Goal: Navigation & Orientation: Find specific page/section

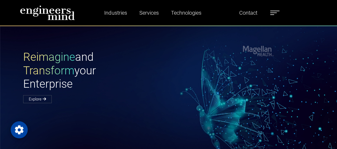
click at [276, 14] on label at bounding box center [274, 12] width 9 height 7
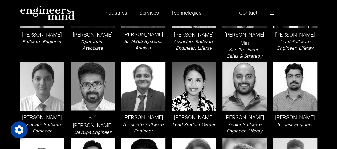
scroll to position [383, 0]
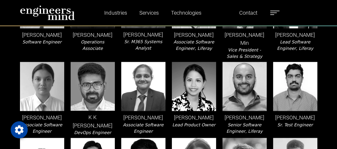
click at [277, 11] on span at bounding box center [274, 11] width 9 height 1
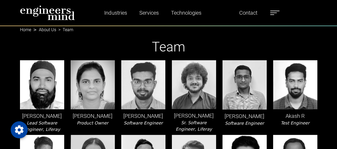
scroll to position [0, 0]
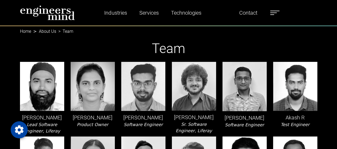
click at [275, 13] on label at bounding box center [274, 12] width 9 height 7
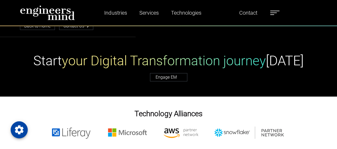
scroll to position [259, 0]
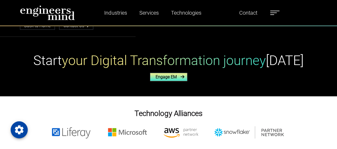
click at [166, 75] on link "Engage EM" at bounding box center [168, 77] width 37 height 8
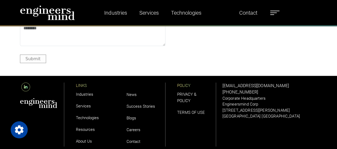
scroll to position [666, 0]
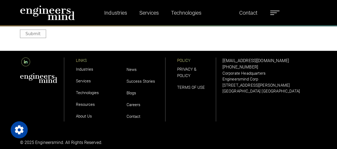
click at [90, 116] on link "About Us" at bounding box center [84, 116] width 16 height 5
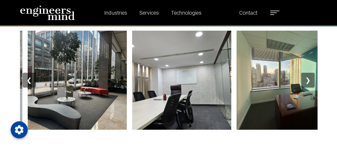
scroll to position [611, 0]
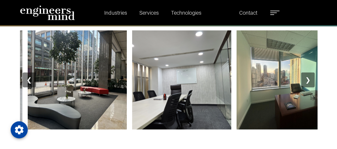
click at [309, 76] on button "❯" at bounding box center [307, 79] width 13 height 15
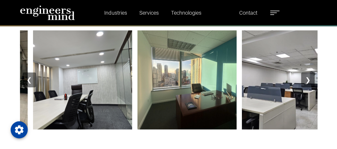
click at [309, 79] on button "❯" at bounding box center [307, 79] width 13 height 15
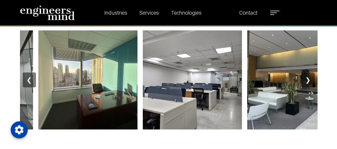
click at [309, 79] on button "❯" at bounding box center [307, 79] width 13 height 15
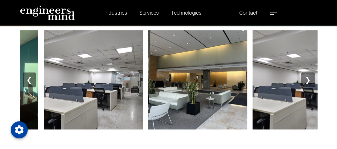
click at [309, 79] on button "❯" at bounding box center [307, 79] width 13 height 15
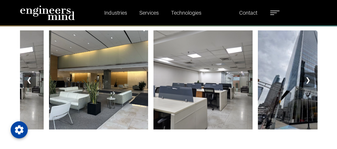
click at [309, 79] on button "❯" at bounding box center [307, 79] width 13 height 15
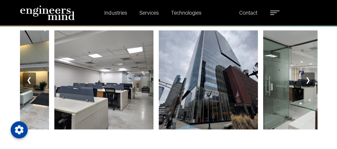
click at [309, 79] on button "❯" at bounding box center [307, 79] width 13 height 15
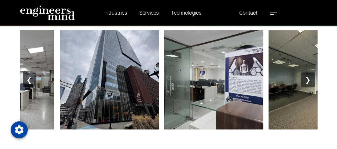
click at [309, 79] on button "❯" at bounding box center [307, 79] width 13 height 15
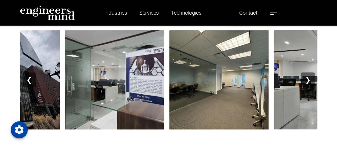
click at [309, 79] on button "❯" at bounding box center [307, 79] width 13 height 15
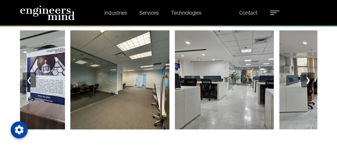
click at [309, 79] on button "❯" at bounding box center [307, 79] width 13 height 15
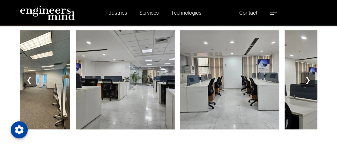
click at [309, 79] on button "❯" at bounding box center [307, 79] width 13 height 15
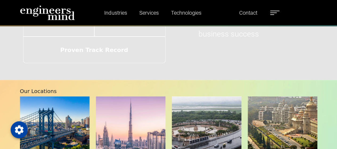
scroll to position [812, 0]
